Goal: Use online tool/utility: Utilize a website feature to perform a specific function

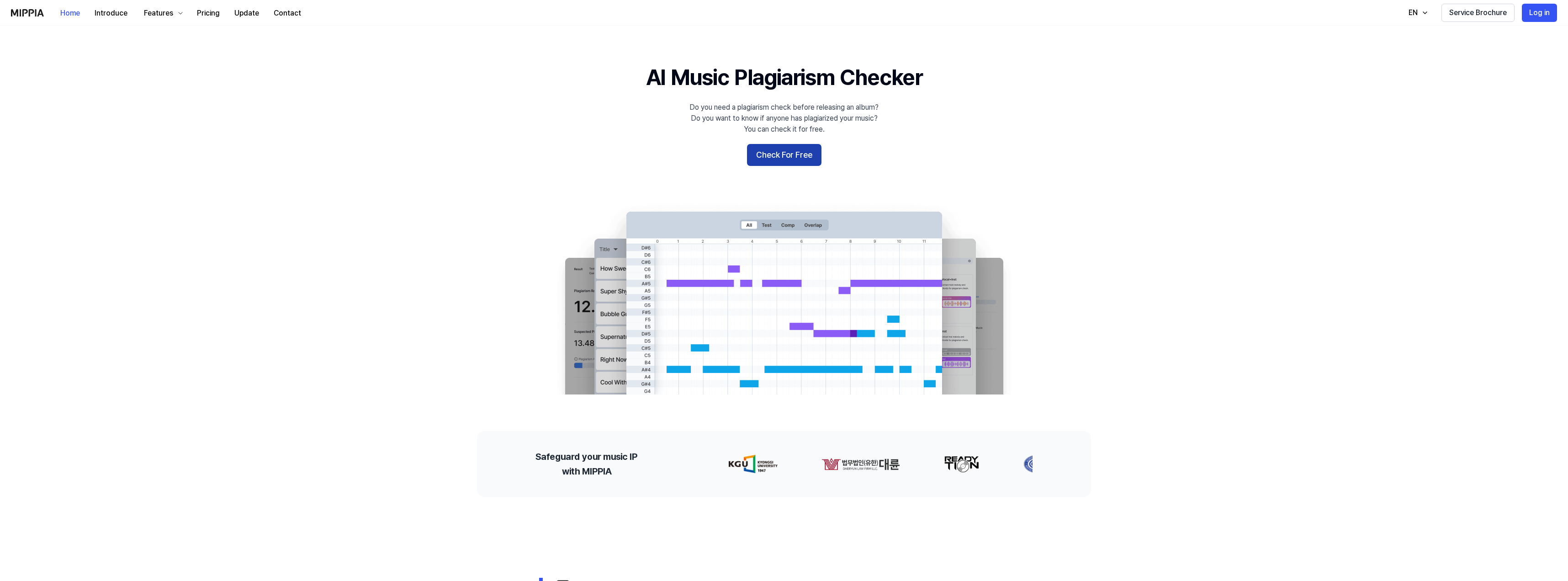
click at [791, 147] on button "Check For Free" at bounding box center [784, 155] width 75 height 22
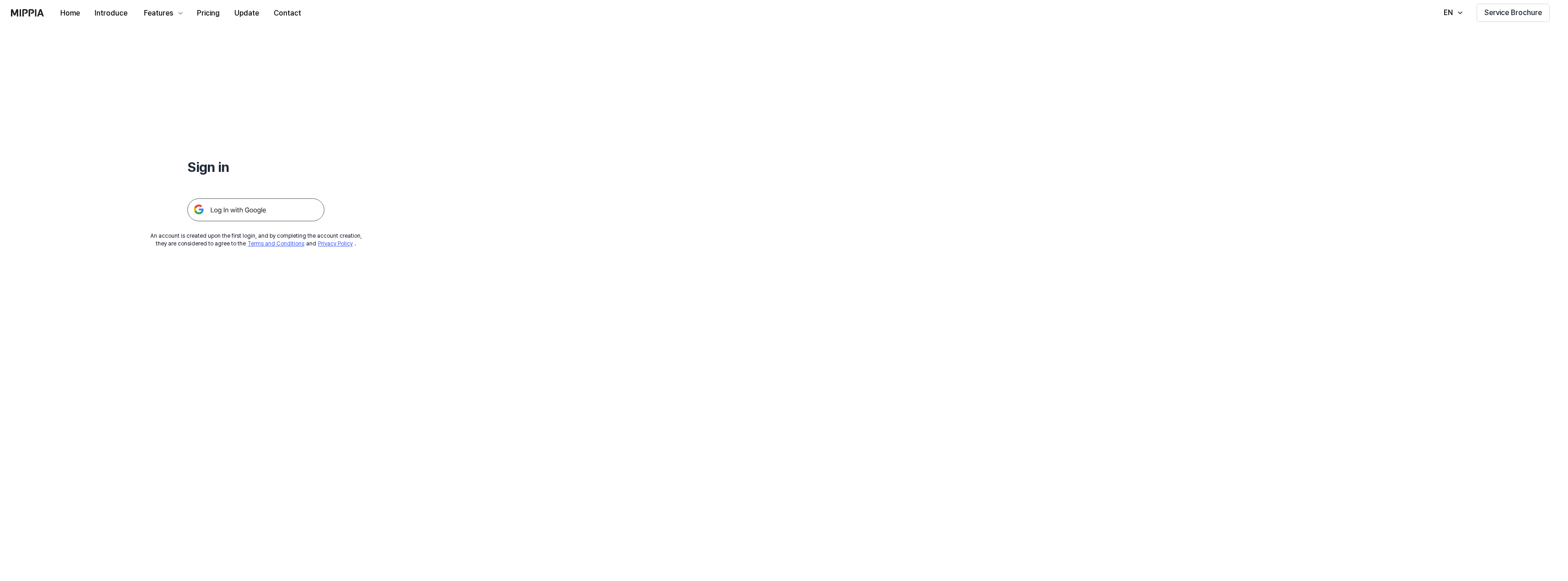
click at [248, 208] on img at bounding box center [256, 209] width 137 height 23
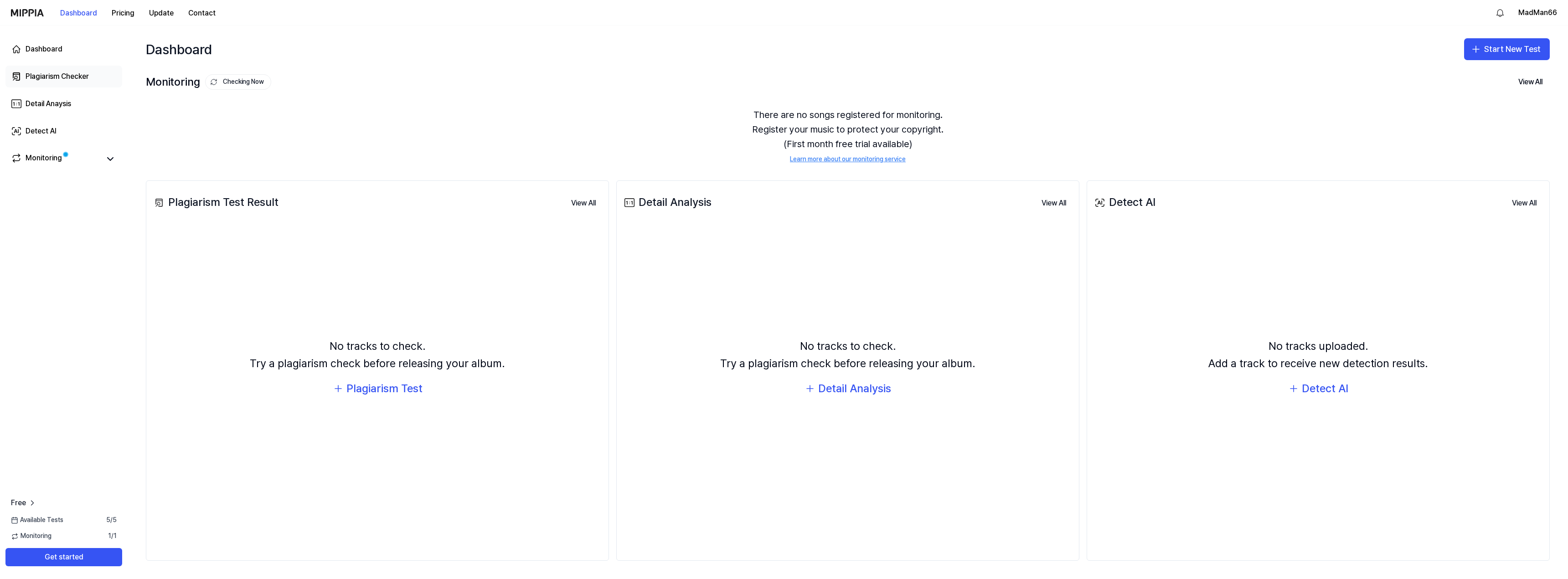
click at [62, 69] on link "Plagiarism Checker" at bounding box center [64, 77] width 117 height 22
